Goal: Find specific page/section: Find specific page/section

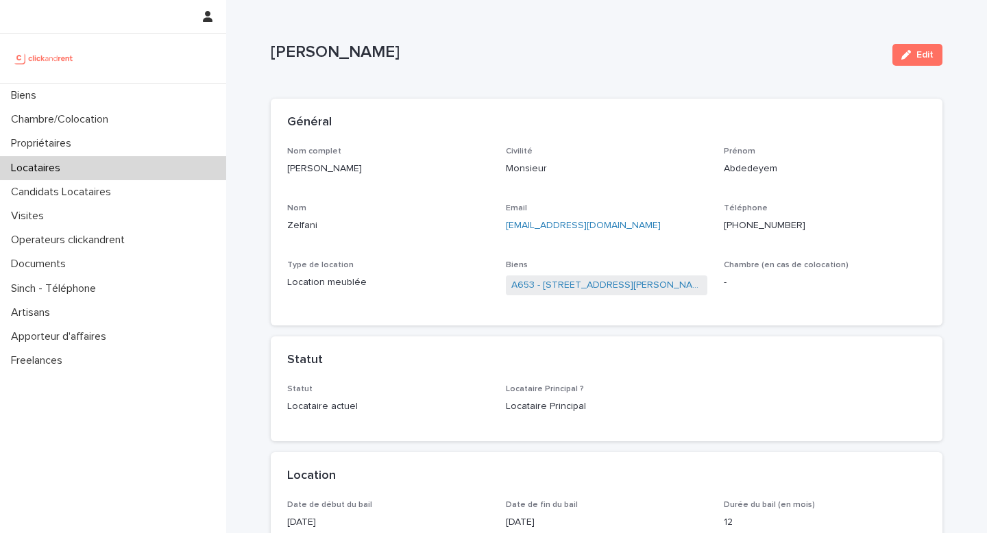
click at [75, 158] on div "Locataires" at bounding box center [113, 168] width 226 height 24
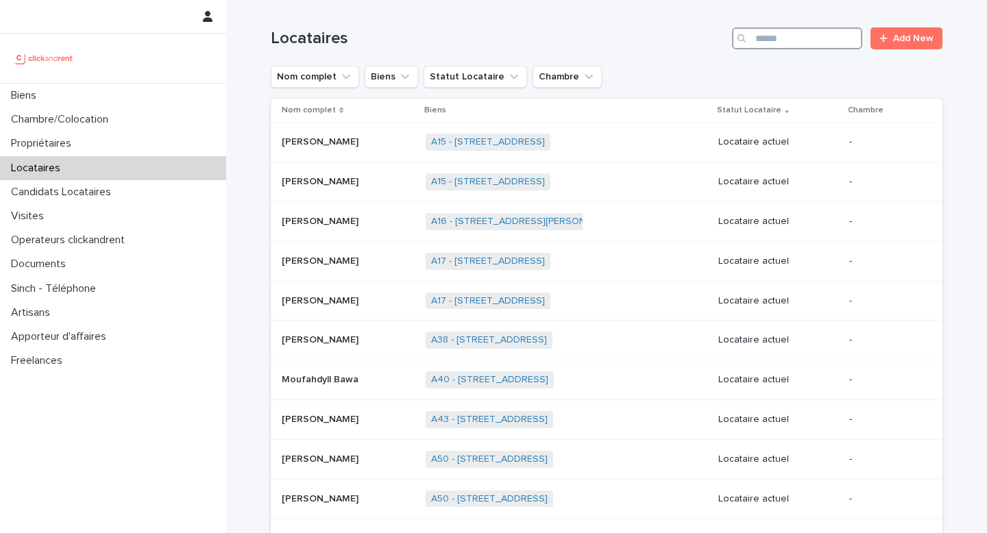
click at [802, 37] on input "Search" at bounding box center [797, 38] width 130 height 22
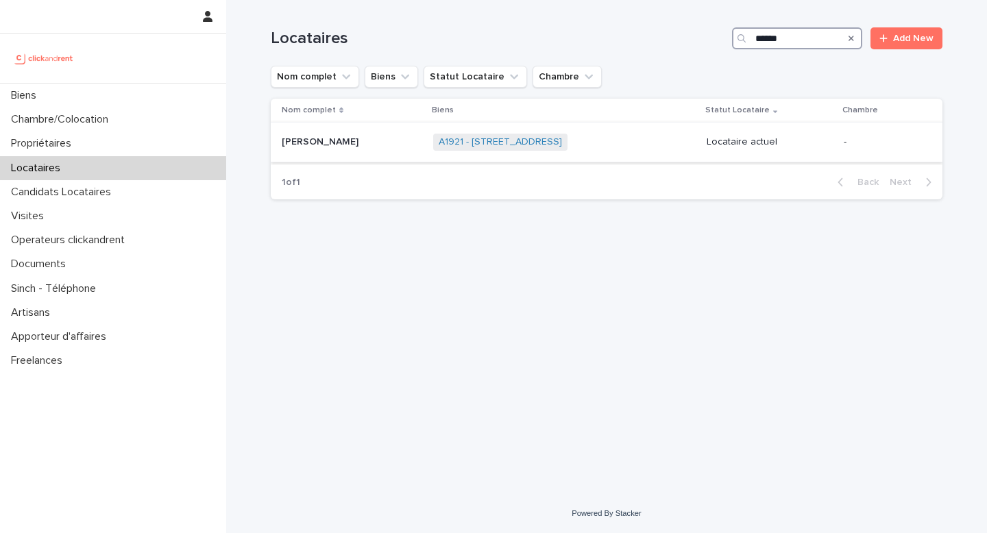
type input "******"
click at [701, 148] on td "A1921 - [STREET_ADDRESS] + 0" at bounding box center [564, 143] width 273 height 40
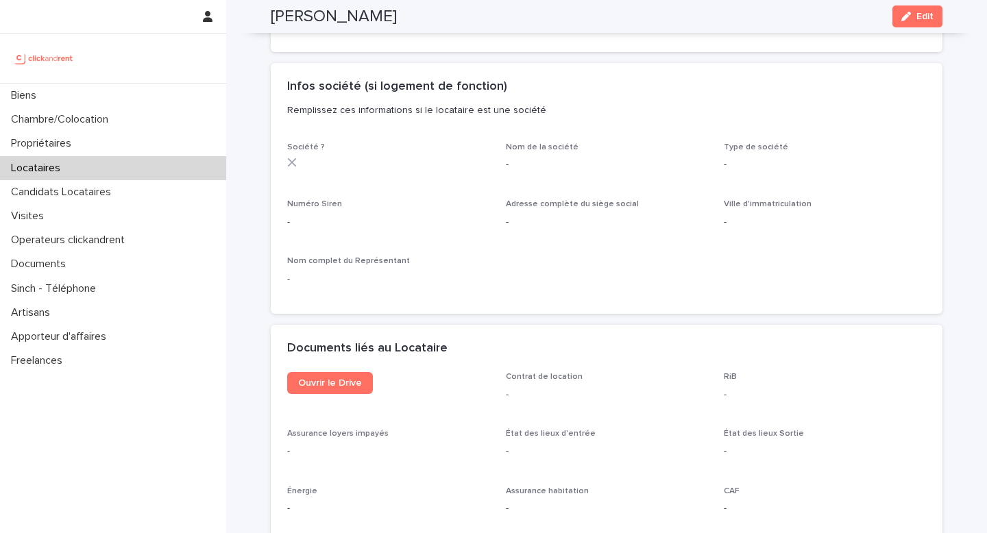
scroll to position [1249, 0]
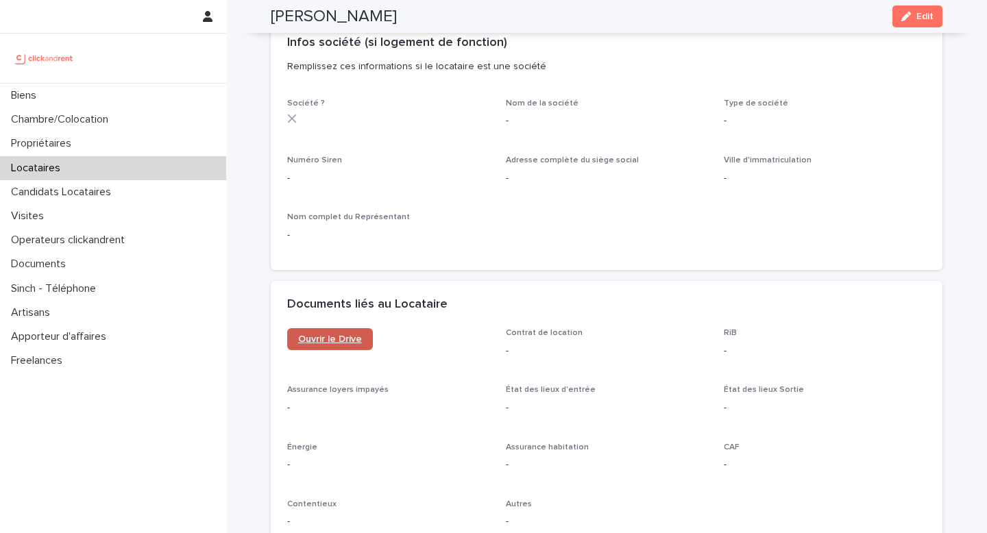
click at [322, 334] on span "Ouvrir le Drive" at bounding box center [330, 339] width 64 height 10
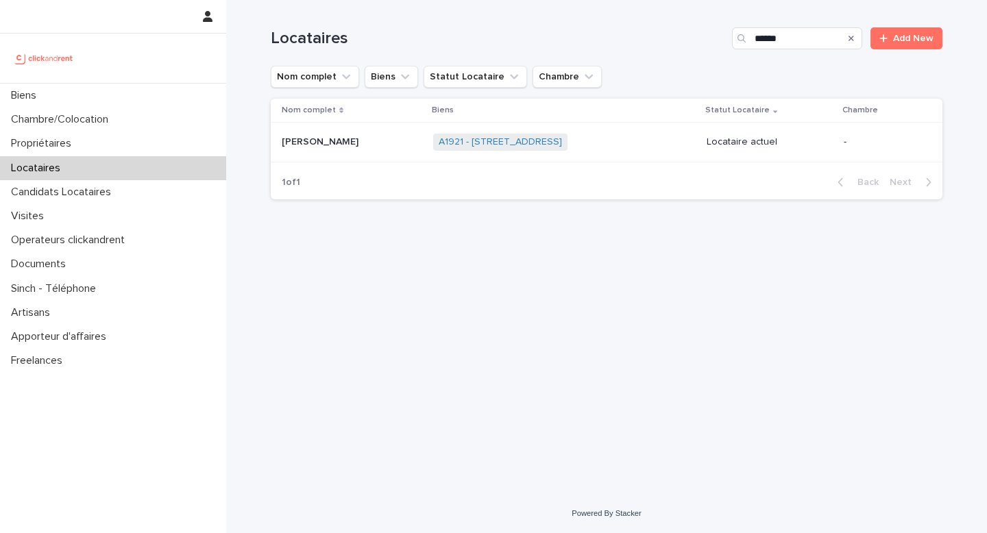
click at [310, 149] on div "[PERSON_NAME] Vivard [PERSON_NAME]" at bounding box center [352, 142] width 140 height 23
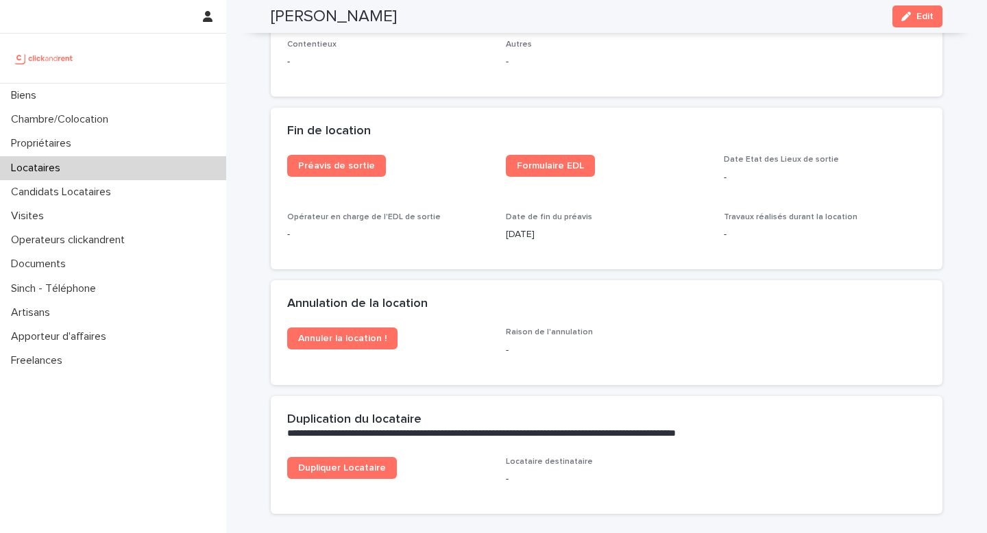
scroll to position [1710, 0]
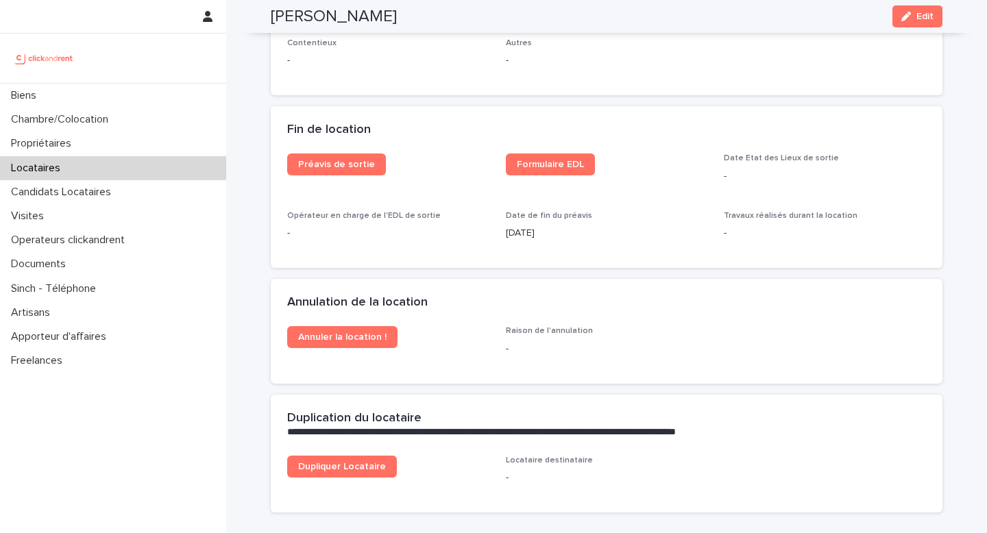
click at [535, 226] on p "[DATE]" at bounding box center [607, 233] width 202 height 14
copy p "[DATE]"
